Goal: Task Accomplishment & Management: Complete application form

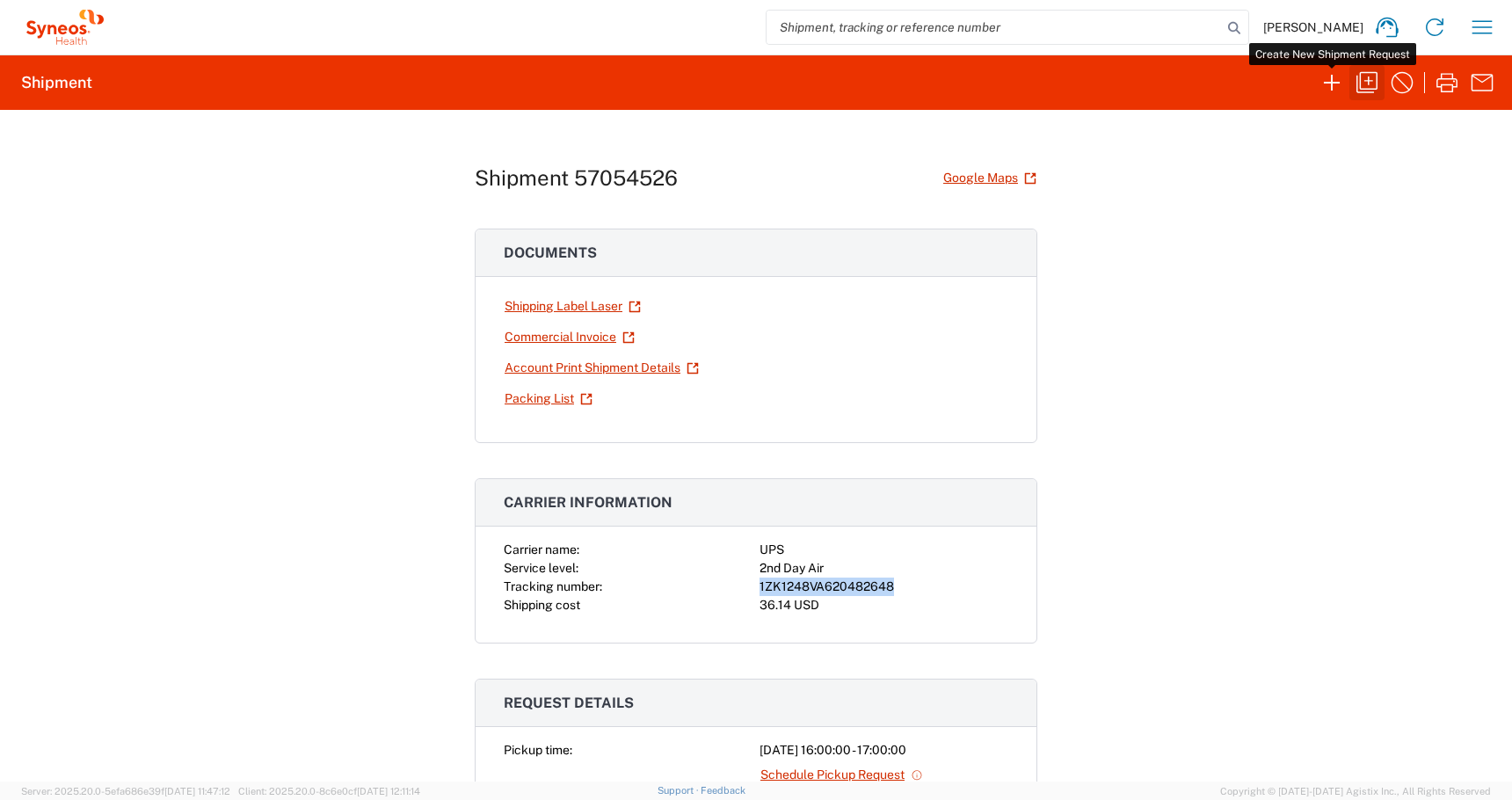
click at [1357, 81] on icon "button" at bounding box center [1367, 83] width 22 height 22
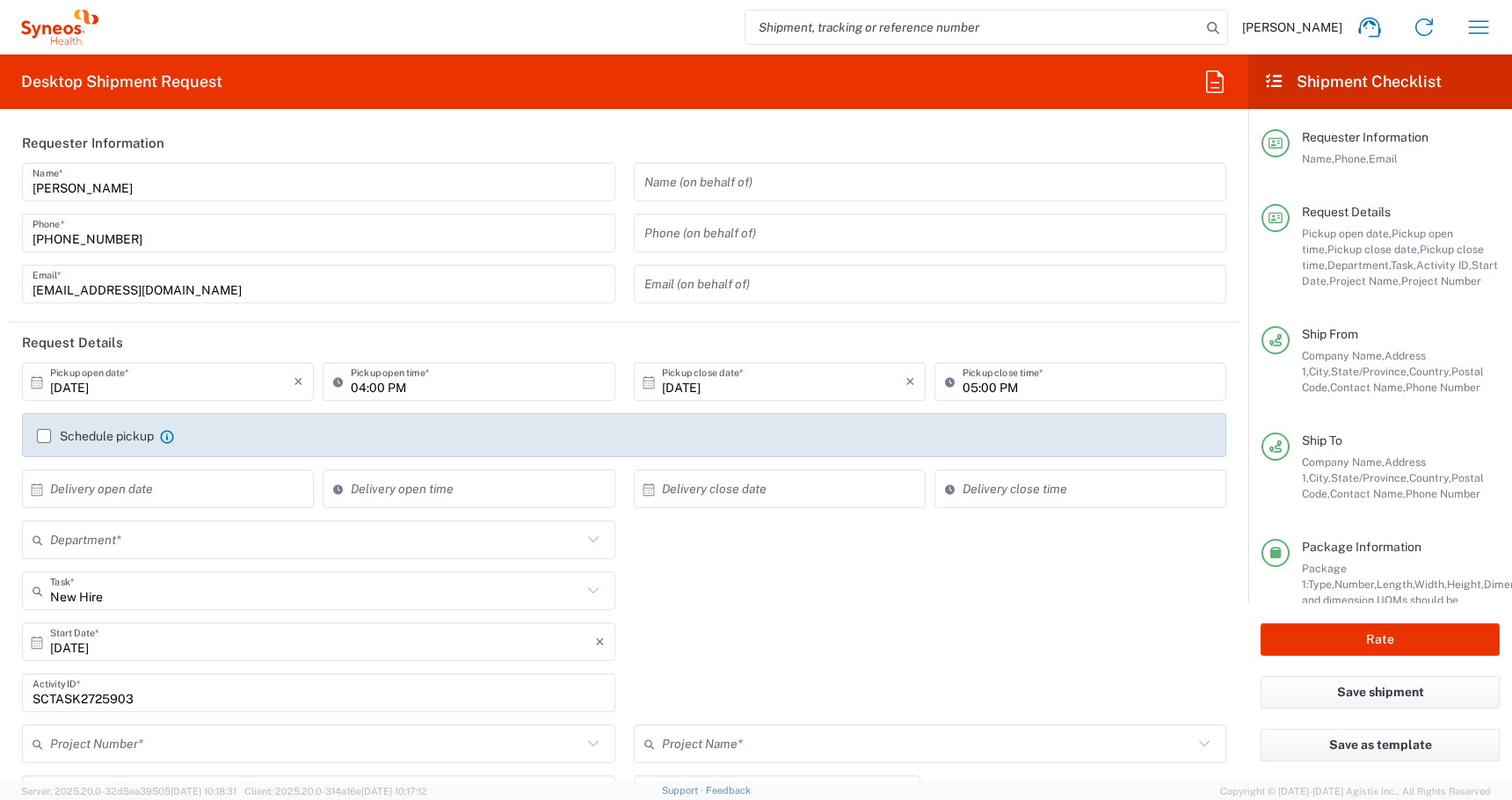
type input "[GEOGRAPHIC_DATA]"
type input "Residential/Home"
type input "[US_STATE]"
type input "Business (General)"
type input "[US_STATE]"
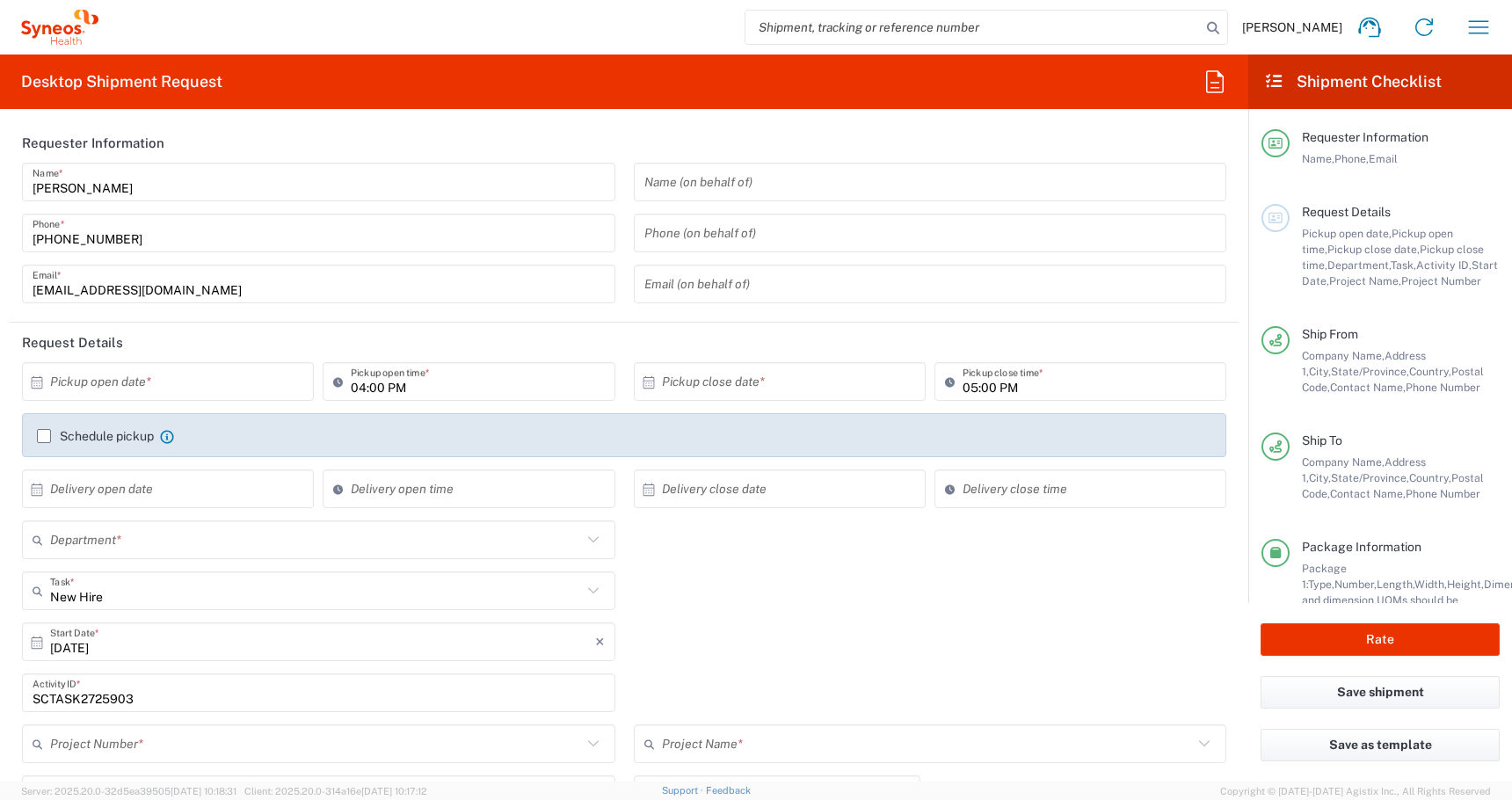
type input "4510 DEPARTMENTAL EXPENSE"
type input "USD"
type input "[GEOGRAPHIC_DATA]"
type input "Medium Box"
type input "4510"
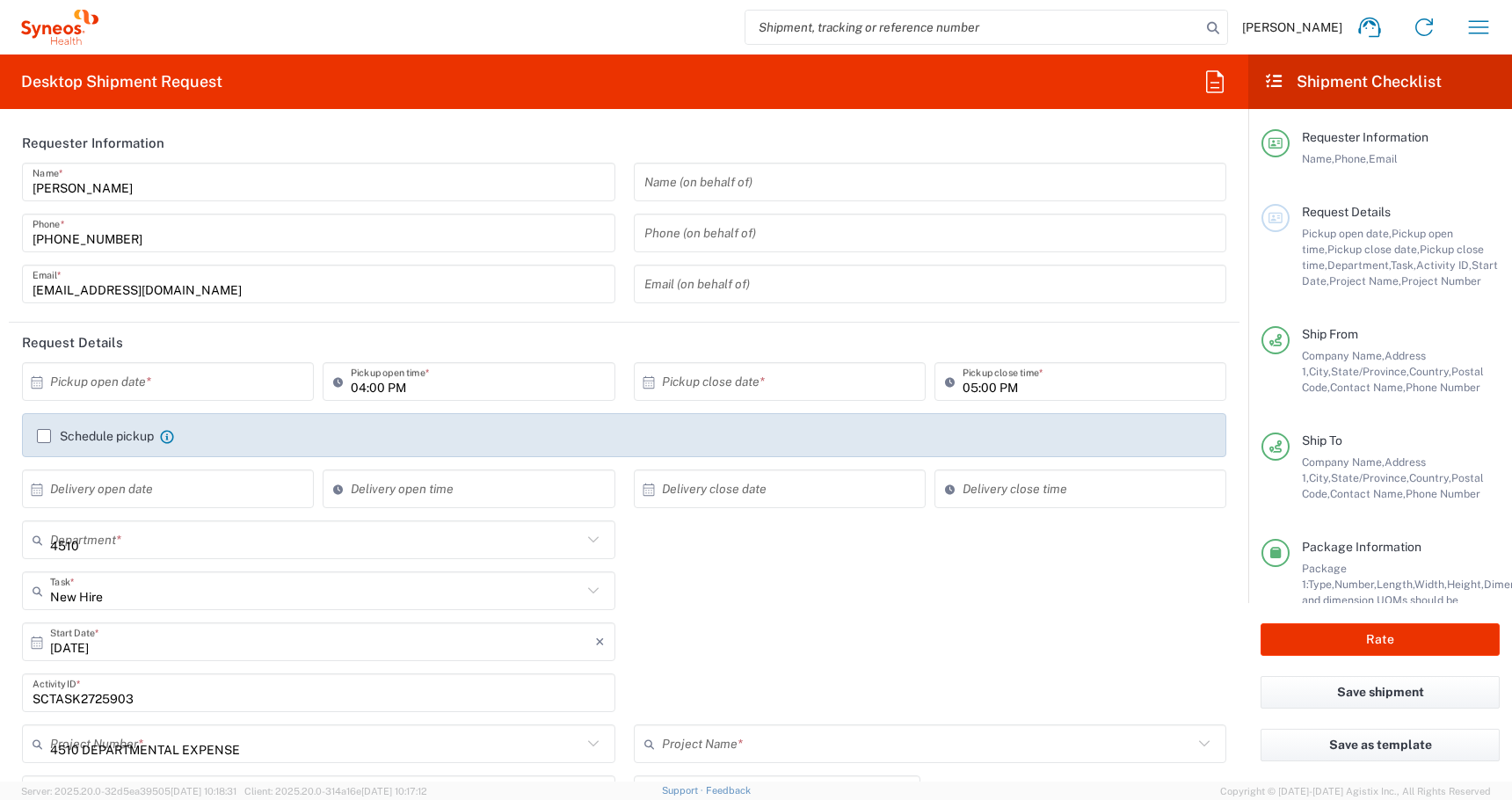
type input "4510 DEPARTMENTAL EXPENSE"
type input "PALIO + IGNITE, LLC- [GEOGRAPHIC_DATA] [GEOGRAPHIC_DATA] [GEOGRAPHIC_DATA]"
